Goal: Task Accomplishment & Management: Use online tool/utility

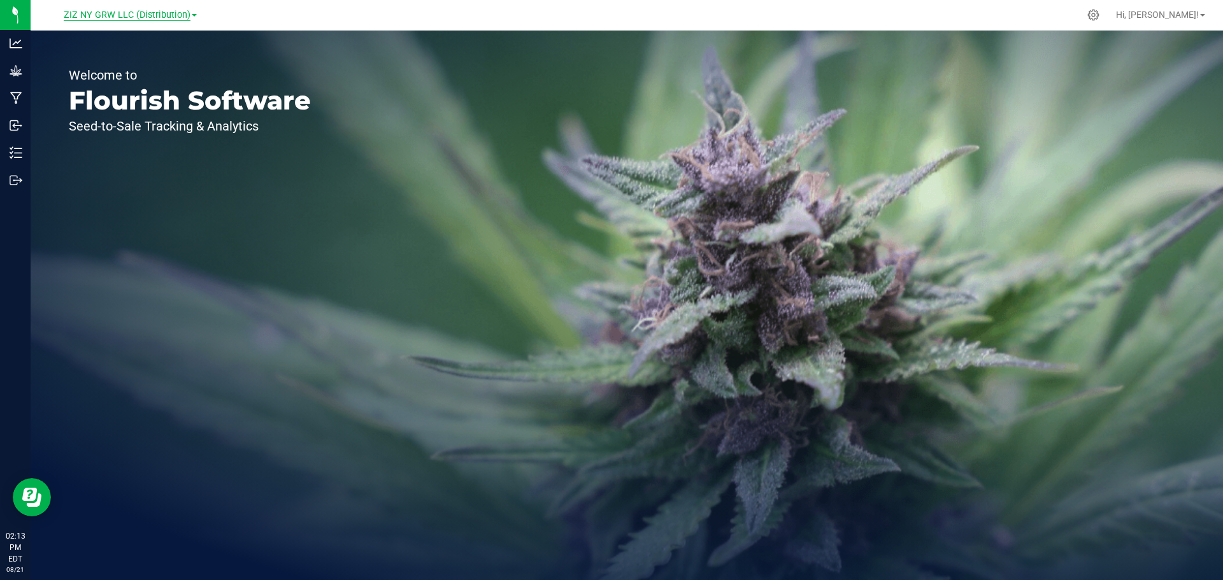
click at [159, 10] on span "ZIZ NY GRW LLC (Distribution)" at bounding box center [127, 15] width 127 height 11
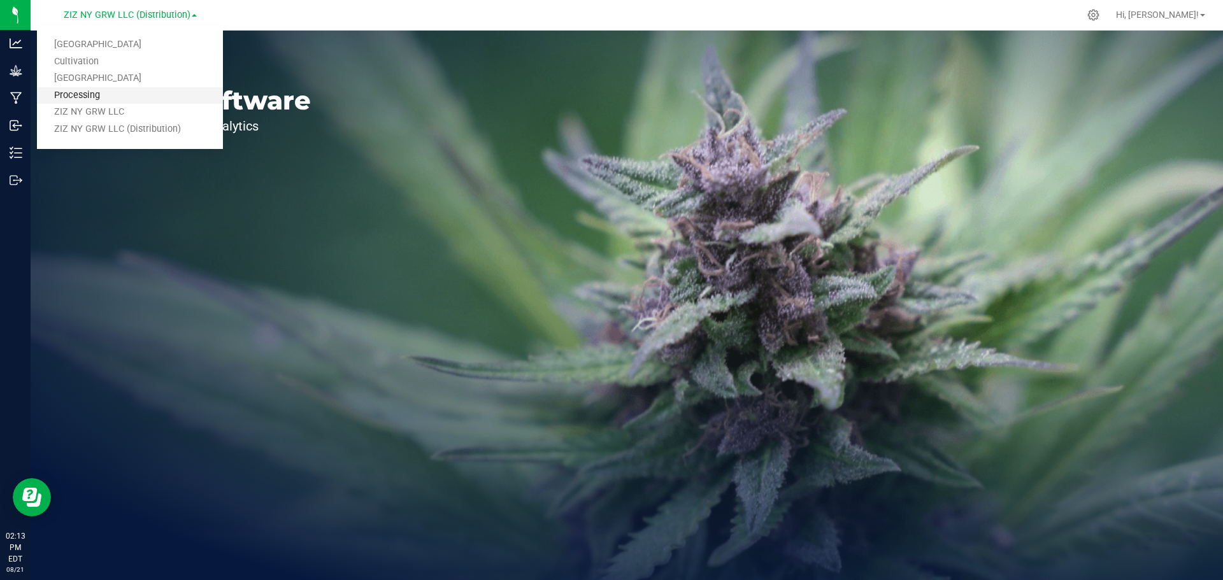
click at [84, 97] on link "Processing" at bounding box center [130, 95] width 186 height 17
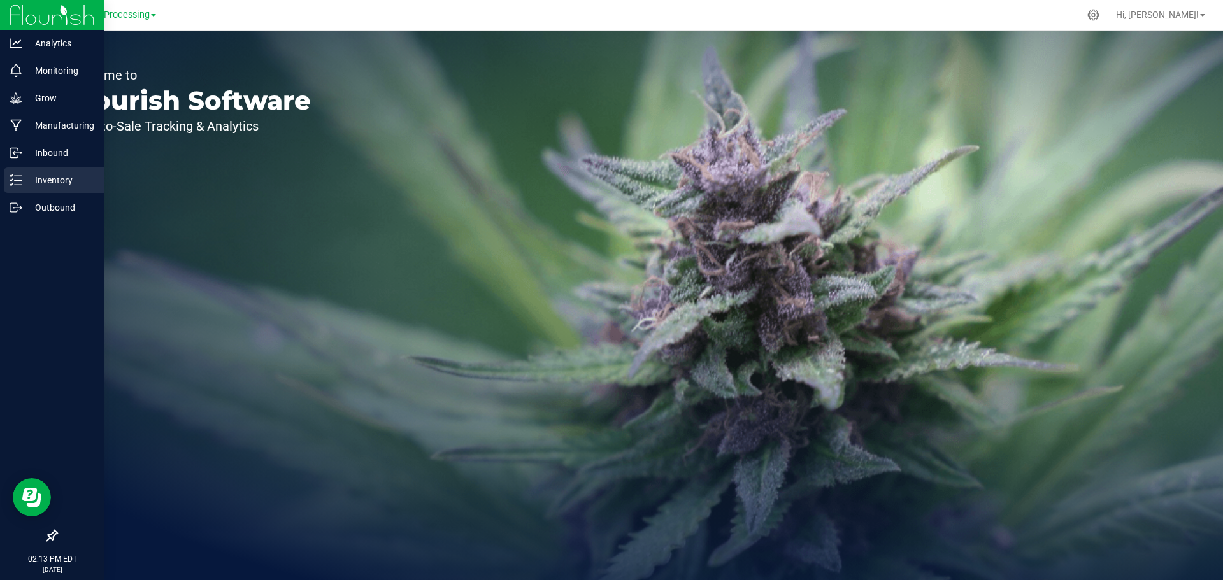
click at [31, 185] on p "Inventory" at bounding box center [60, 180] width 76 height 15
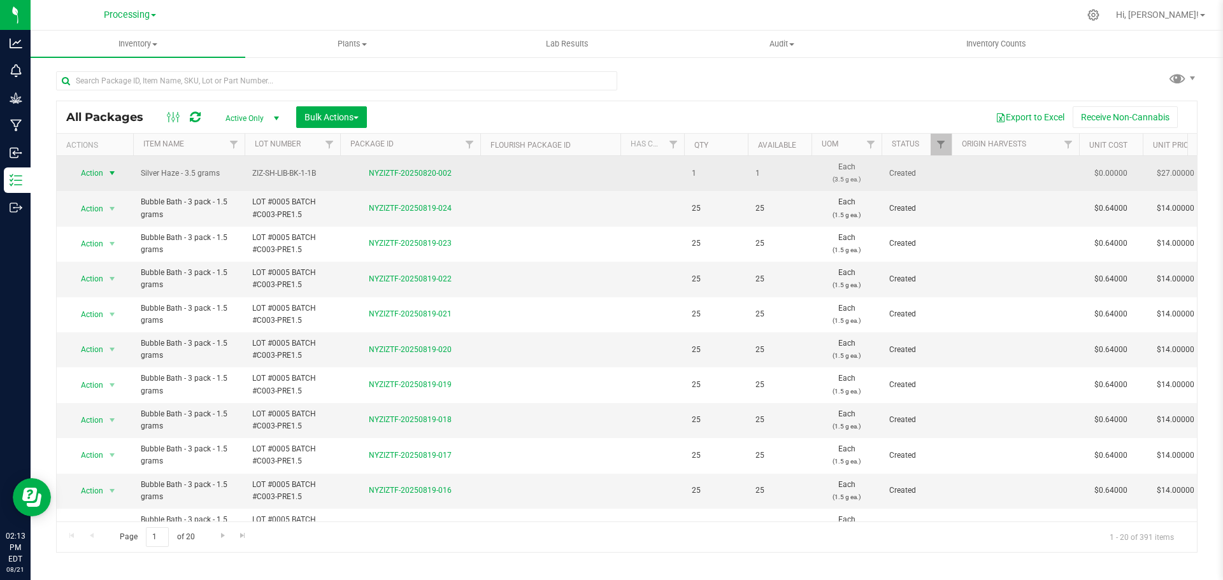
click at [92, 174] on span "Action" at bounding box center [86, 173] width 34 height 18
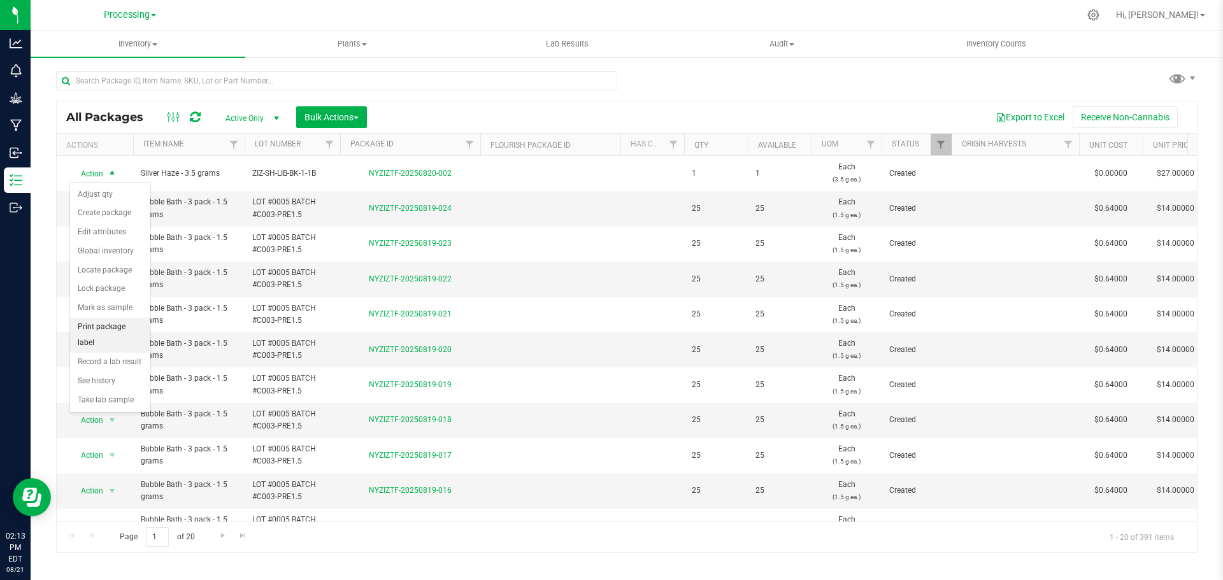
click at [117, 324] on li "Print package label" at bounding box center [110, 335] width 80 height 35
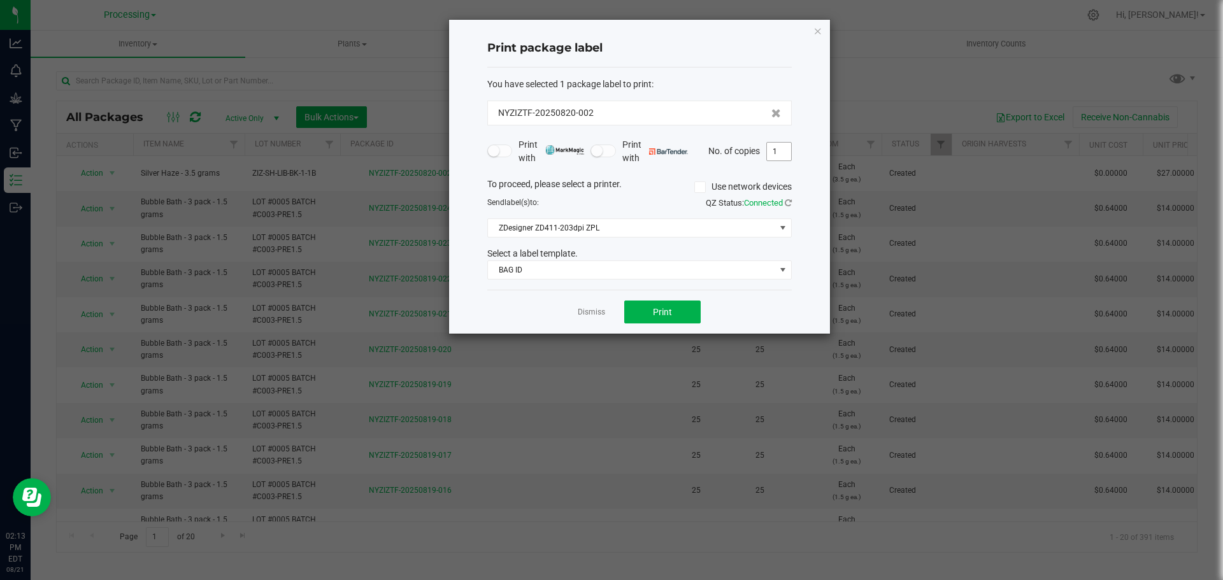
click at [790, 153] on input "1" at bounding box center [779, 152] width 24 height 18
type input "250"
click at [724, 262] on span "BAG ID" at bounding box center [631, 270] width 287 height 18
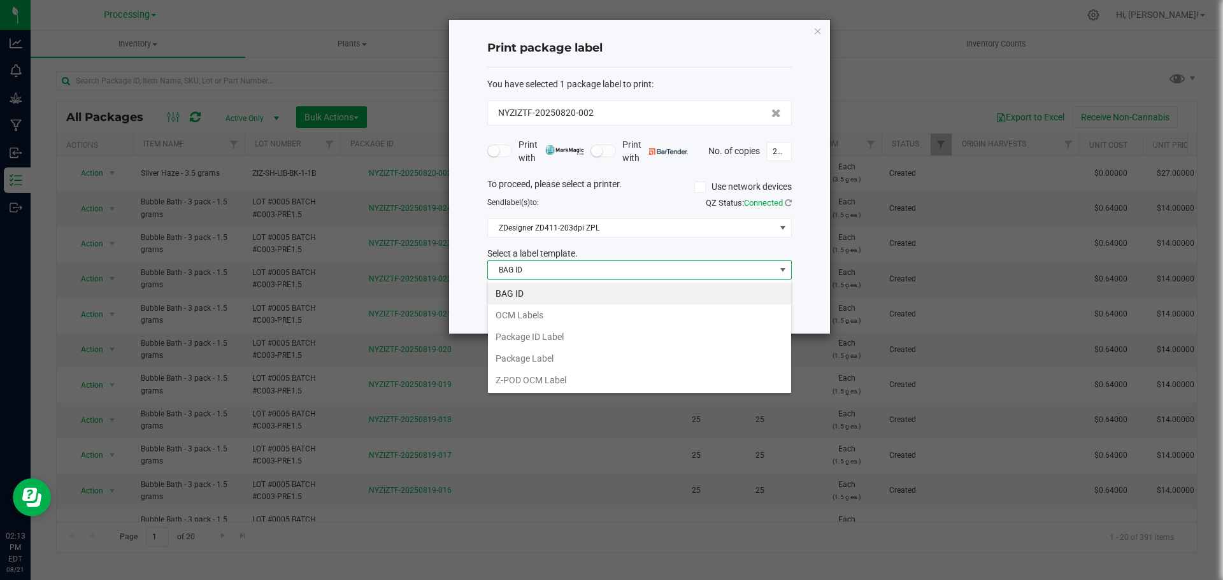
scroll to position [19, 304]
click at [556, 319] on li "OCM Labels" at bounding box center [639, 315] width 303 height 22
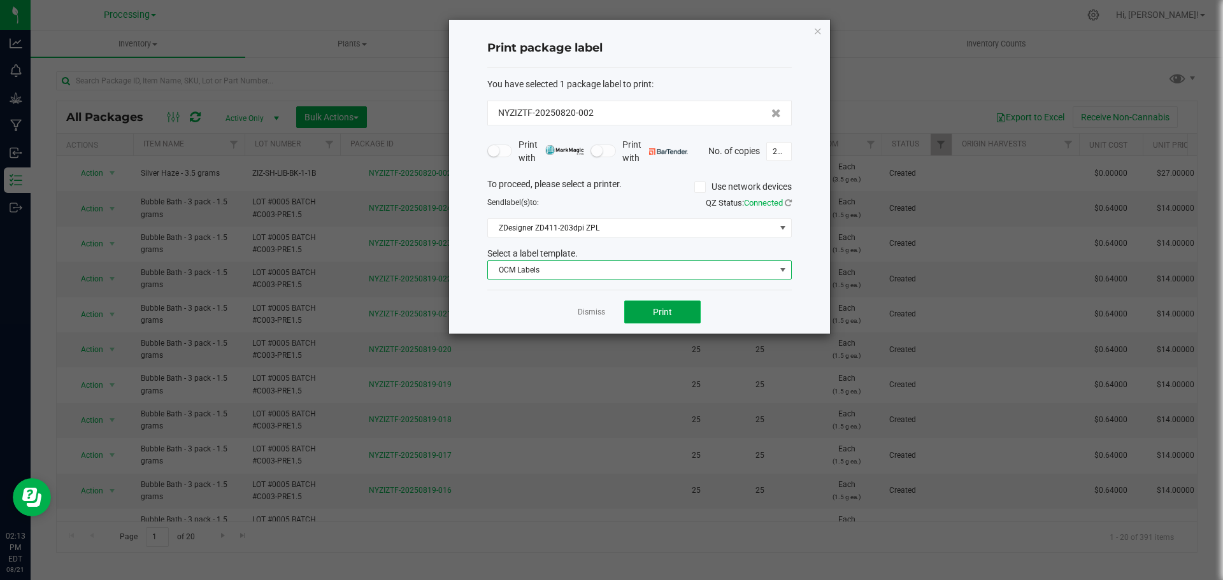
click at [676, 317] on button "Print" at bounding box center [662, 312] width 76 height 23
click at [683, 315] on button "Print" at bounding box center [662, 312] width 76 height 23
